Goal: Communication & Community: Answer question/provide support

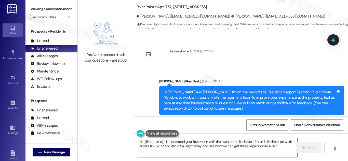
scroll to position [1075, 0]
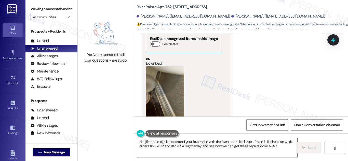
click at [50, 51] on div "Unanswered" at bounding box center [44, 48] width 27 height 5
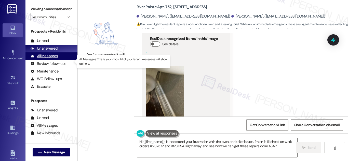
click at [50, 59] on div "All Messages" at bounding box center [44, 56] width 27 height 5
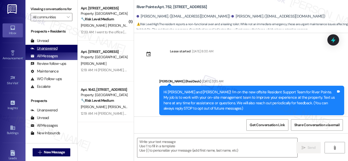
scroll to position [1800, 0]
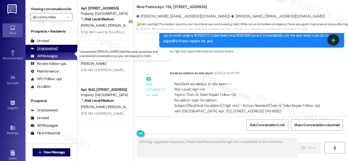
click at [43, 51] on div "Unanswered" at bounding box center [44, 48] width 27 height 5
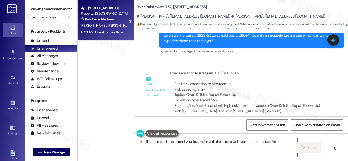
type textarea "Hi {{first_name}}, I understand your frustration with the unresolved oven and t…"
click at [99, 8] on div "Apt. [STREET_ADDRESS]" at bounding box center [104, 8] width 47 height 5
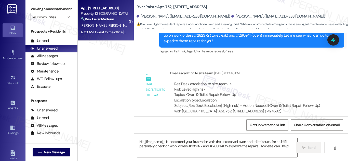
type textarea "Fetching suggested responses. Please feel free to read through the conversation…"
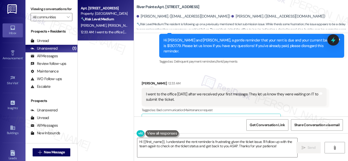
scroll to position [734, 0]
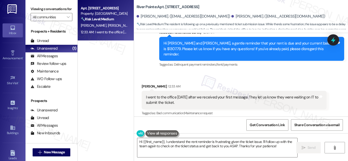
click at [193, 95] on div "I went to the office [DATE] after we received your first message. They let us k…" at bounding box center [232, 100] width 173 height 11
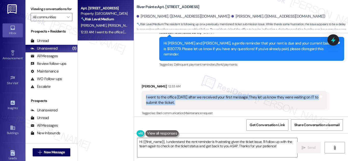
click at [193, 95] on div "I went to the office [DATE] after we received your first message. They let us k…" at bounding box center [232, 100] width 173 height 11
copy div "I went to the office [DATE] after we received your first message. They let us k…"
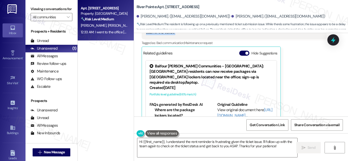
scroll to position [811, 0]
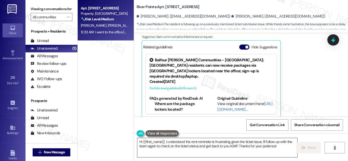
click at [202, 147] on textarea "Hi {{first_name}}, I understand the rent reminder is frustrating given the tick…" at bounding box center [217, 147] width 160 height 19
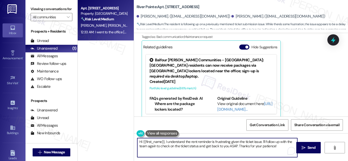
click at [202, 147] on textarea "Hi {{first_name}}, I understand the rent reminder is frustrating given the tick…" at bounding box center [217, 147] width 160 height 19
click at [206, 146] on textarea "Hi {{first_name}}, I understand the rent reminder is frustrating given the tick…" at bounding box center [217, 147] width 160 height 19
drag, startPoint x: 206, startPoint y: 146, endPoint x: 229, endPoint y: 146, distance: 22.9
click at [229, 146] on textarea "Hi {{first_name}}, I understand the rent reminder is frustrating given the tick…" at bounding box center [217, 147] width 160 height 19
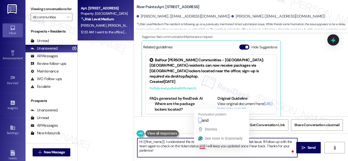
click at [201, 148] on textarea "Hi {{first_name}}, I understand the rent reminder is frustrating given the tick…" at bounding box center [217, 147] width 160 height 19
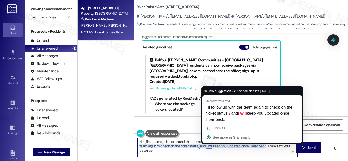
click at [210, 148] on textarea "Hi {{first_name}}, I understand the rent reminder is frustrating given the tick…" at bounding box center [217, 147] width 160 height 19
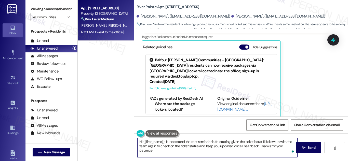
click at [224, 142] on textarea "Hi {{first_name}}, I understand the rent reminder is frustrating given the tick…" at bounding box center [217, 147] width 160 height 19
drag, startPoint x: 164, startPoint y: 142, endPoint x: 260, endPoint y: 145, distance: 95.4
click at [261, 140] on textarea "Hi {{first_name}}, I understand the rent reminder is frustrating given the tick…" at bounding box center [217, 147] width 160 height 19
click at [228, 142] on textarea "Hi {{first_name}}, I understand the rent reminder is frustrating given the tick…" at bounding box center [217, 147] width 160 height 19
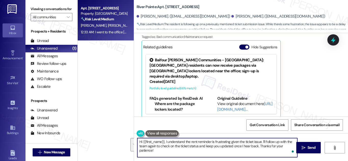
drag, startPoint x: 165, startPoint y: 142, endPoint x: 199, endPoint y: 150, distance: 35.4
click at [199, 150] on textarea "Hi {{first_name}}, I understand the rent reminder is frustrating given the tick…" at bounding box center [217, 147] width 160 height 19
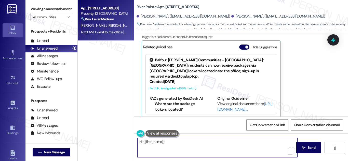
click at [174, 144] on textarea "Hi {{first_name}}," at bounding box center [217, 147] width 160 height 19
paste textarea "I understand the rent reminder is frustrating given the ticket issue. I'll foll…"
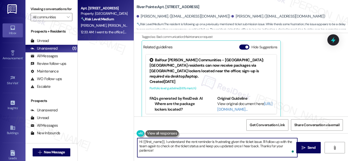
click at [187, 144] on textarea "Hi {{first_name}}, I understand the rent reminder is frustrating given the tick…" at bounding box center [217, 147] width 160 height 19
drag, startPoint x: 165, startPoint y: 142, endPoint x: 200, endPoint y: 150, distance: 36.4
click at [200, 150] on textarea "Hi {{first_name}}, I understand the rent reminder is frustrating given the tick…" at bounding box center [217, 147] width 160 height 19
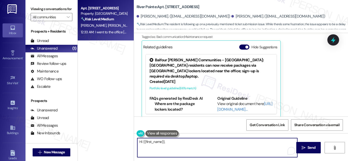
paste textarea "I understand the rent reminder can be frustrating given the open ticket. I've a…"
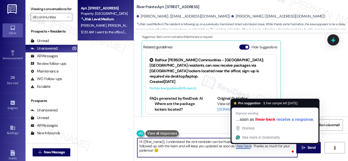
click at [240, 146] on textarea "Hi {{first_name}}, I understand the rent reminder can be frustrating given the …" at bounding box center [217, 147] width 160 height 19
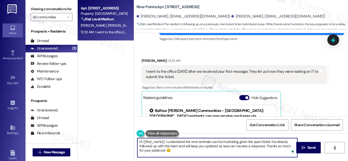
scroll to position [760, 0]
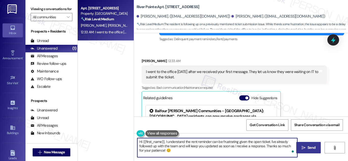
type textarea "Hi {{first_name}}, I understand the rent reminder can be frustrating given the …"
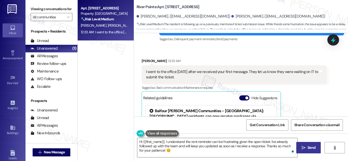
click at [310, 149] on span "Send" at bounding box center [312, 147] width 8 height 5
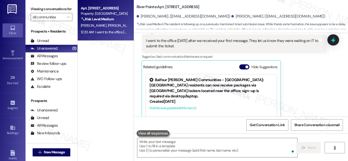
scroll to position [810, 0]
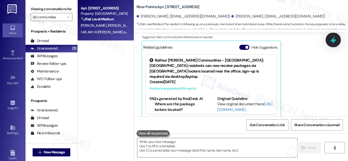
click at [334, 43] on icon at bounding box center [333, 40] width 6 height 8
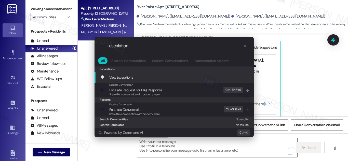
type input "escalation"
click at [125, 80] on span "Escalation" at bounding box center [123, 77] width 15 height 5
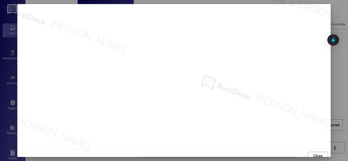
scroll to position [3, 0]
click at [318, 152] on span "Close" at bounding box center [318, 152] width 9 height 5
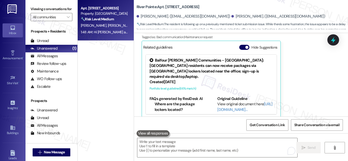
scroll to position [785, 0]
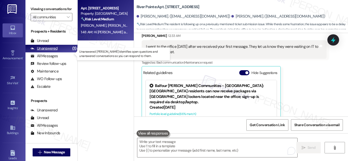
click at [53, 51] on div "Unanswered" at bounding box center [44, 48] width 27 height 5
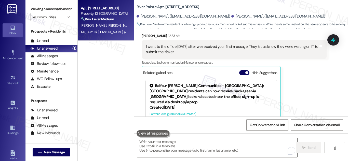
click at [89, 20] on strong "🔧 Risk Level: Medium" at bounding box center [97, 19] width 33 height 5
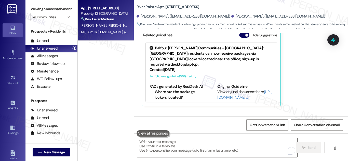
scroll to position [857, 0]
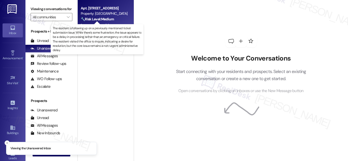
click at [111, 19] on strong "🔧 Risk Level: Medium" at bounding box center [97, 19] width 33 height 5
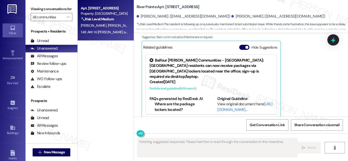
scroll to position [865, 0]
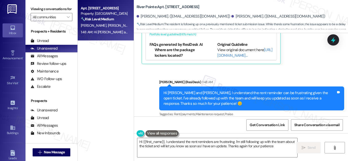
type textarea "Hi {{first_name}}, I understand the rent reminders are frustrating. I'm still f…"
click at [145, 100] on div "Sent via SMS [PERSON_NAME] (ResiDesk) 1:48 AM Hi [PERSON_NAME] and [PERSON_NAME…" at bounding box center [241, 95] width 214 height 54
